Goal: Task Accomplishment & Management: Manage account settings

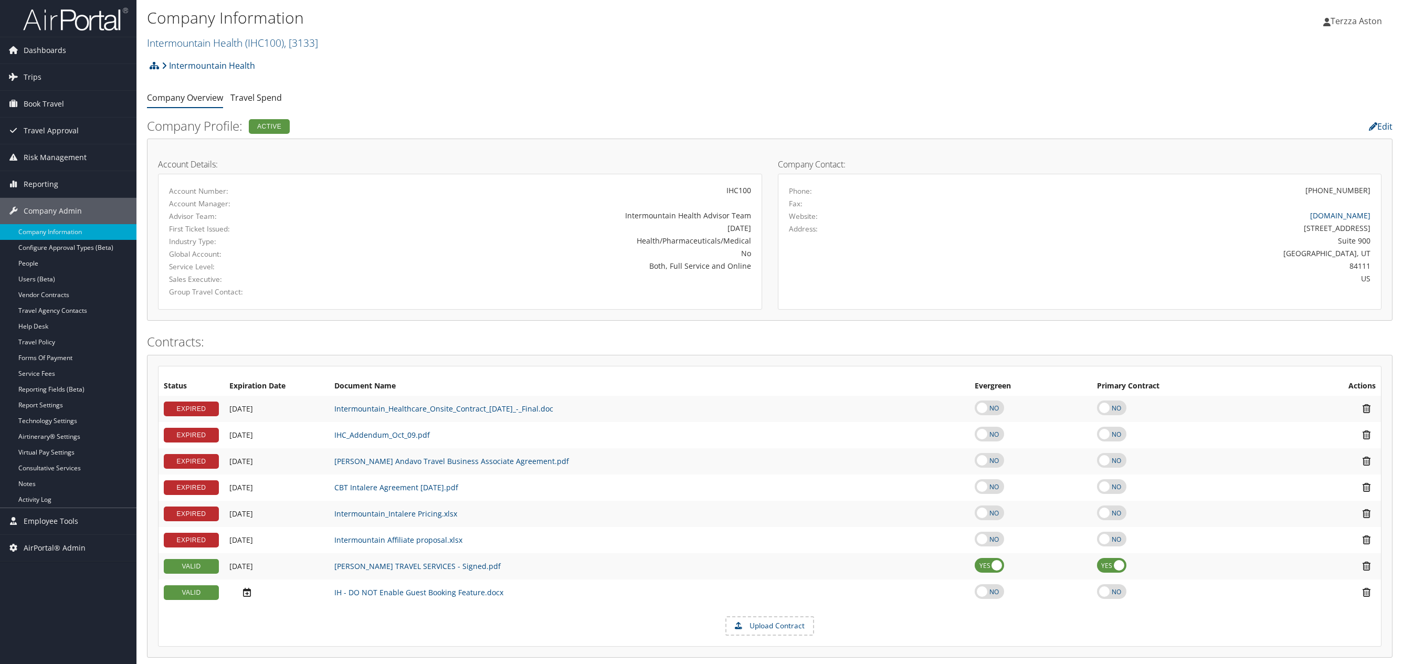
scroll to position [627, 0]
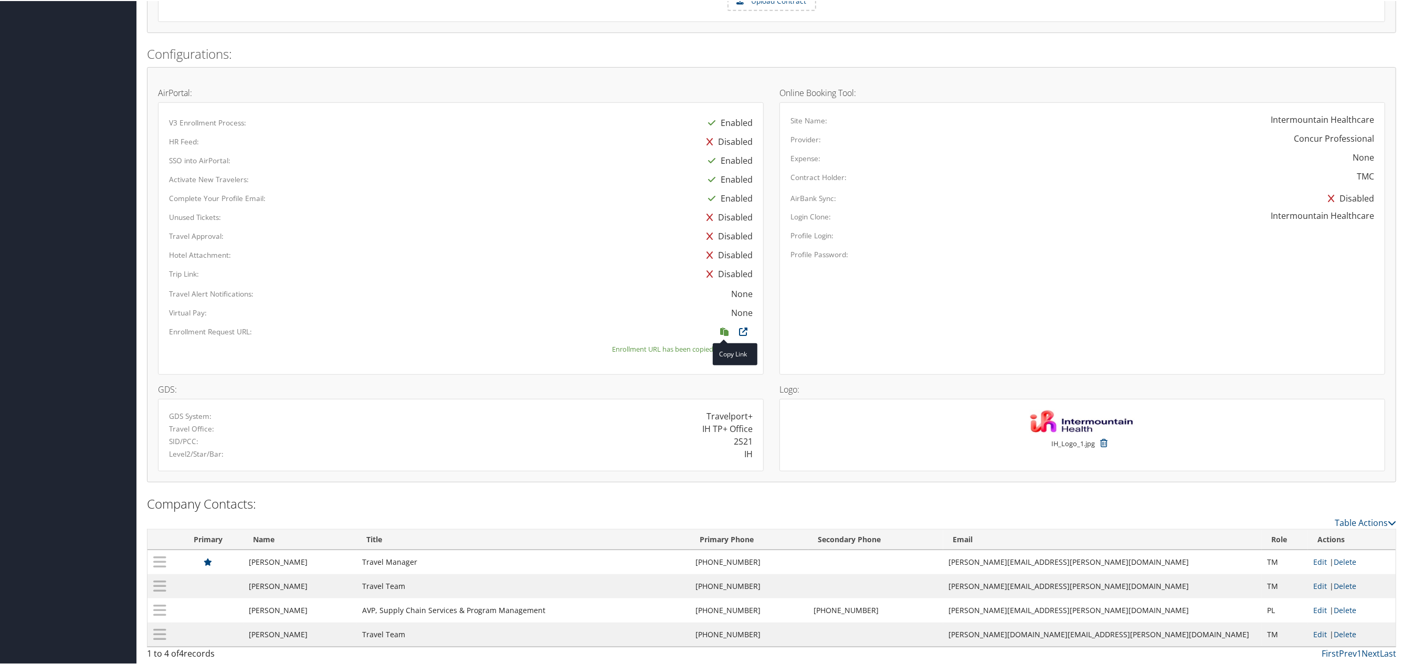
click at [715, 332] on icon at bounding box center [724, 333] width 19 height 14
click at [723, 331] on icon at bounding box center [724, 333] width 19 height 14
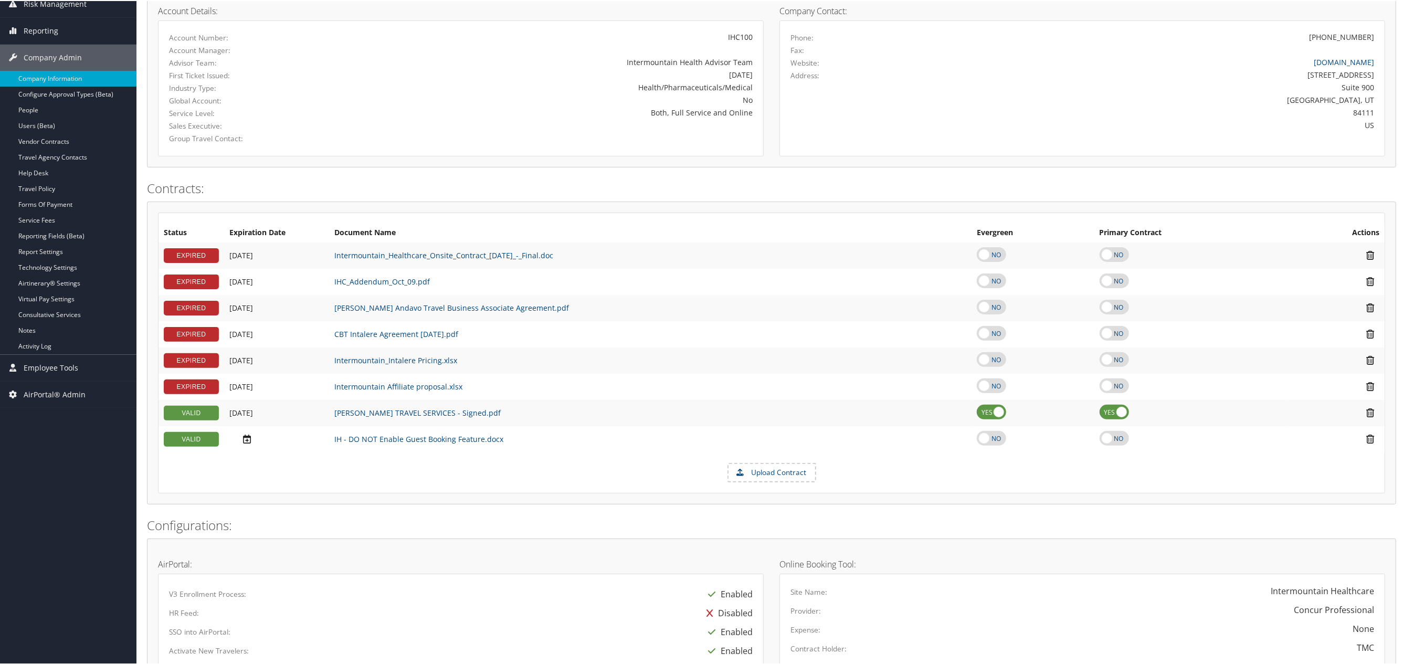
scroll to position [0, 0]
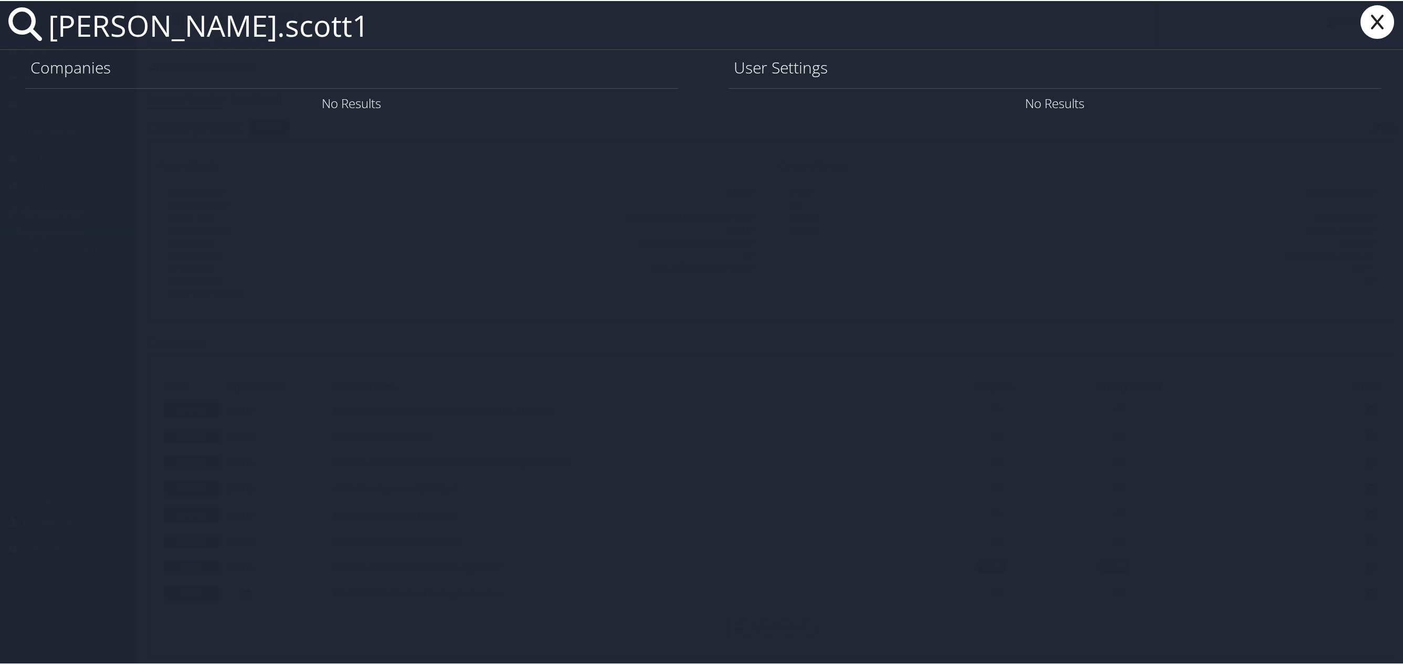
type input "[PERSON_NAME].scott1"
click at [1376, 13] on icon at bounding box center [1377, 21] width 42 height 34
